Goal: Navigation & Orientation: Find specific page/section

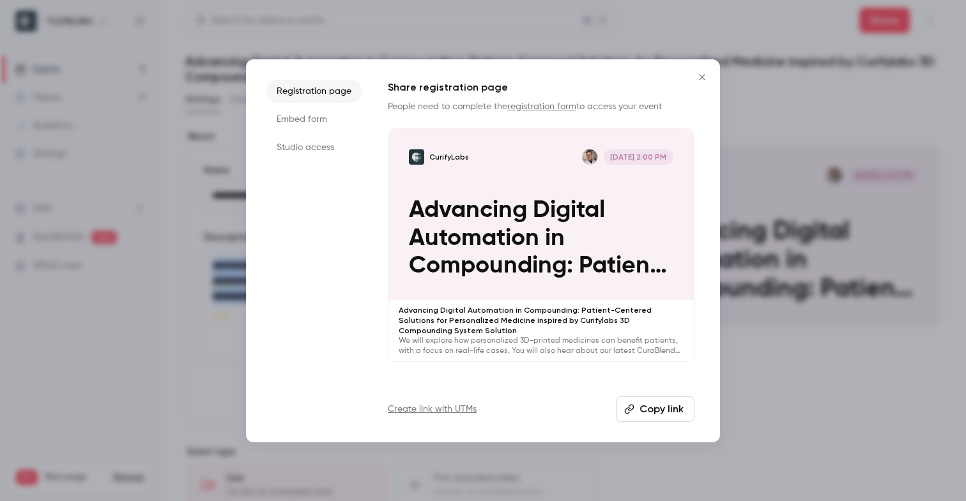
click at [702, 79] on icon "Close" at bounding box center [701, 77] width 15 height 10
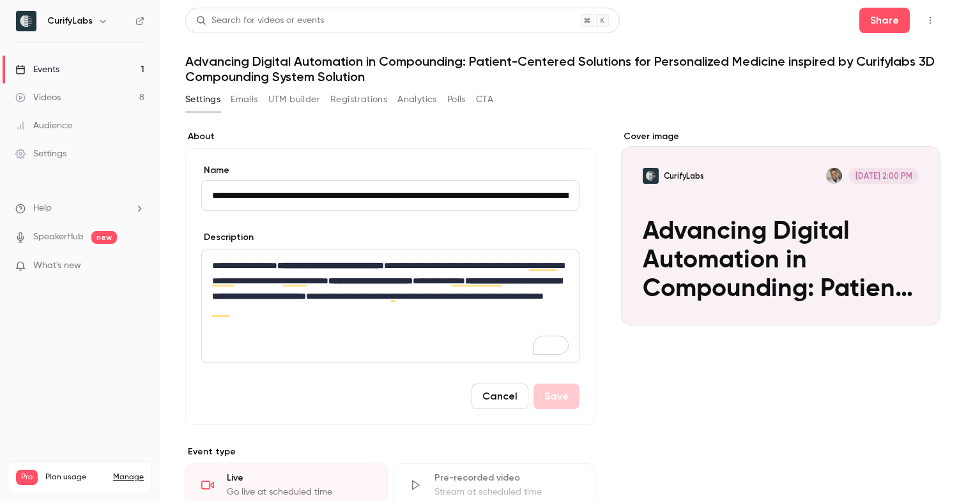
click at [68, 66] on link "Events 1" at bounding box center [80, 70] width 160 height 28
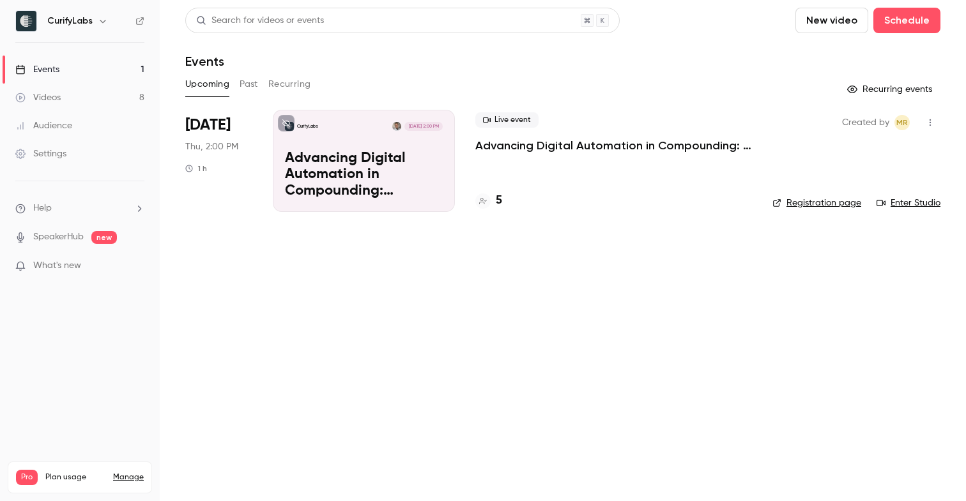
click at [333, 337] on main "Search for videos or events New video Schedule Events Upcoming Past Recurring R…" at bounding box center [563, 250] width 806 height 501
